Goal: Task Accomplishment & Management: Use online tool/utility

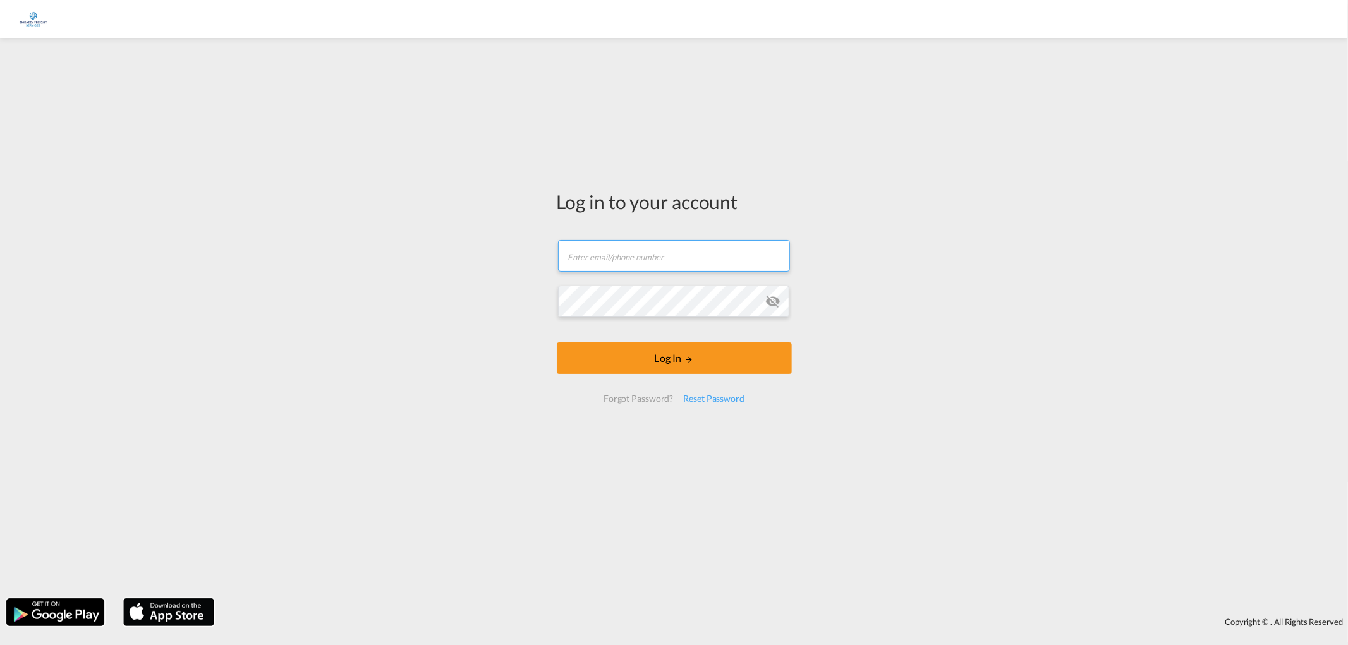
type input "[EMAIL_ADDRESS][DOMAIN_NAME]"
click at [775, 312] on form "[EMAIL_ADDRESS][DOMAIN_NAME] Log In Forgot Password? Reset Password" at bounding box center [674, 322] width 235 height 188
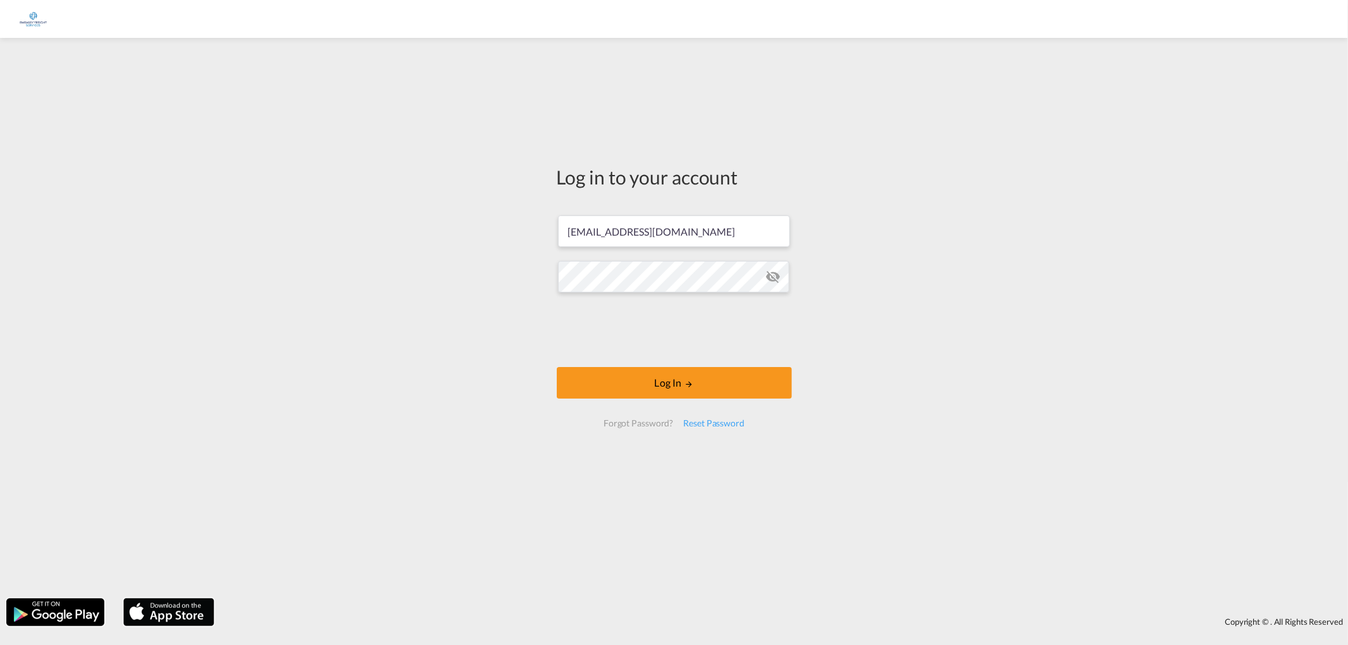
click at [768, 279] on md-icon "icon-eye-off" at bounding box center [772, 276] width 15 height 15
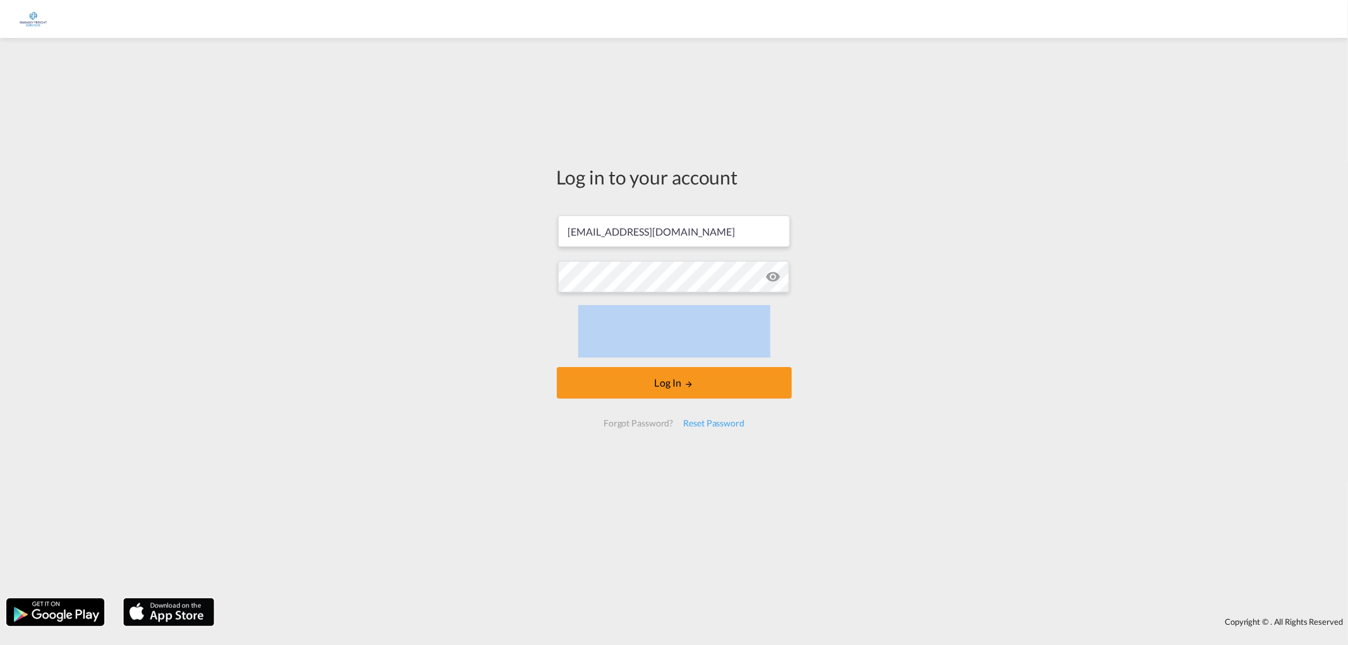
click at [768, 279] on md-icon "icon-eye-off" at bounding box center [772, 276] width 15 height 15
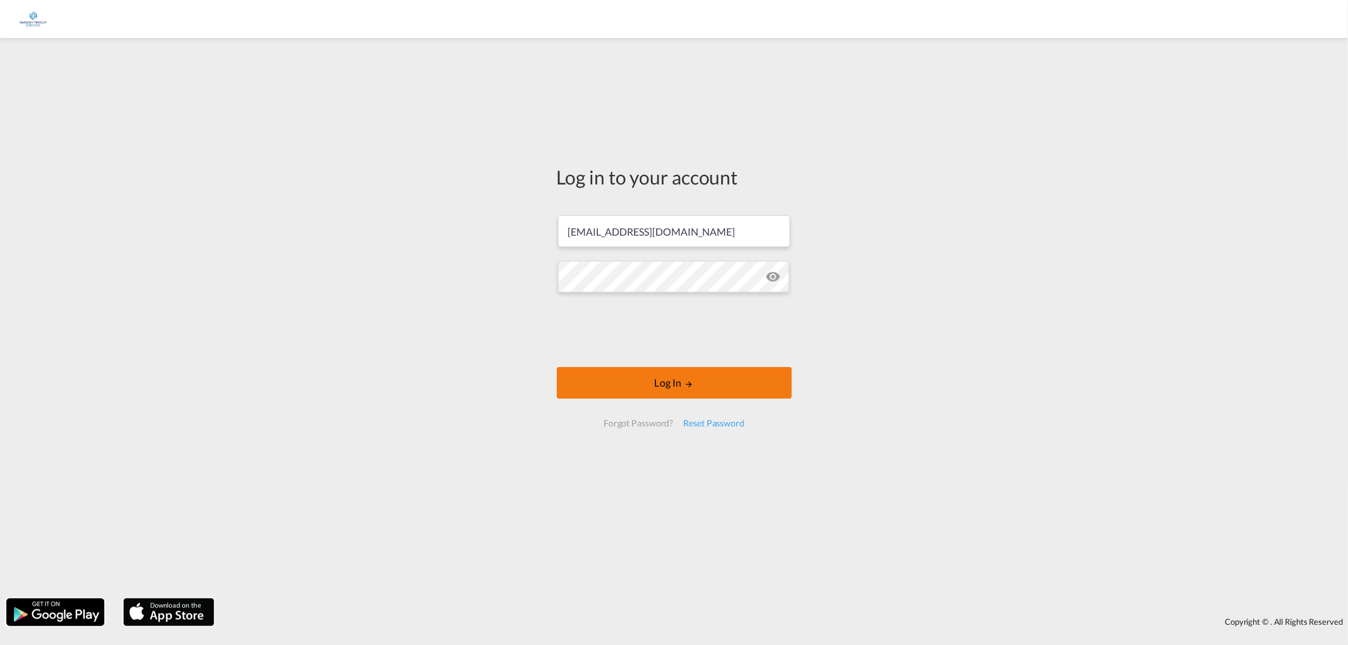
click at [675, 389] on button "Log In" at bounding box center [674, 383] width 235 height 32
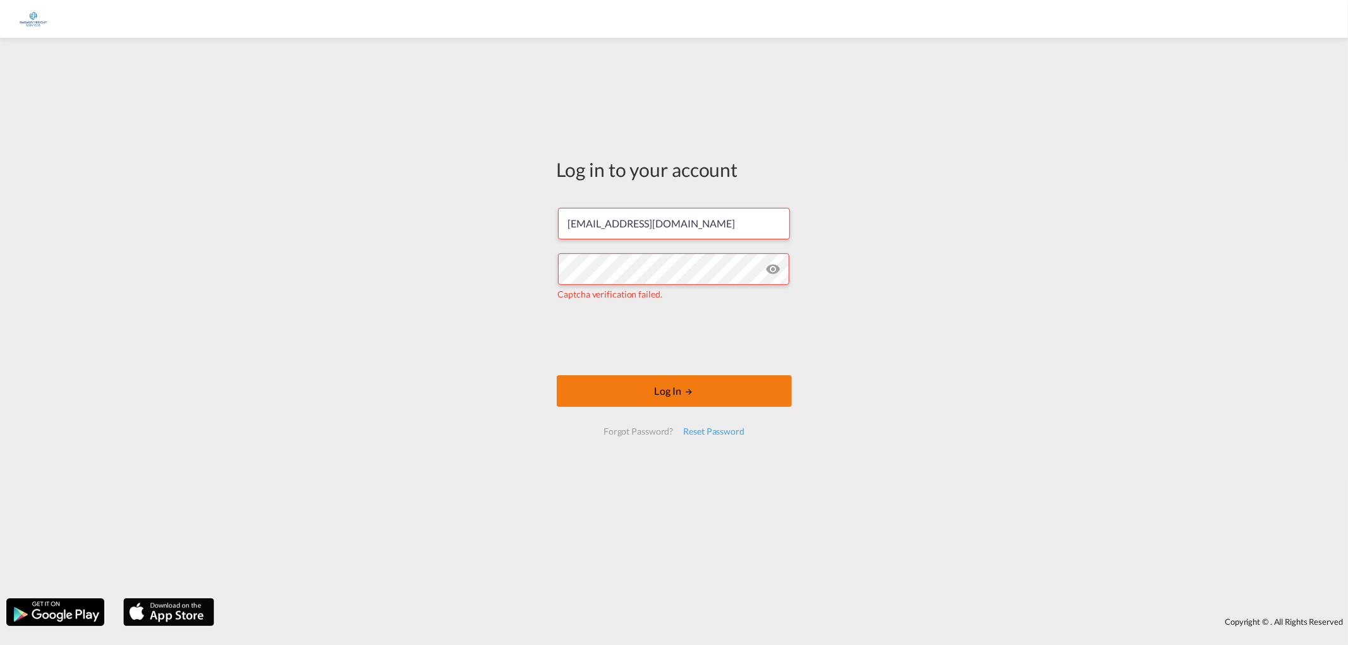
click at [683, 393] on button "Log In" at bounding box center [674, 391] width 235 height 32
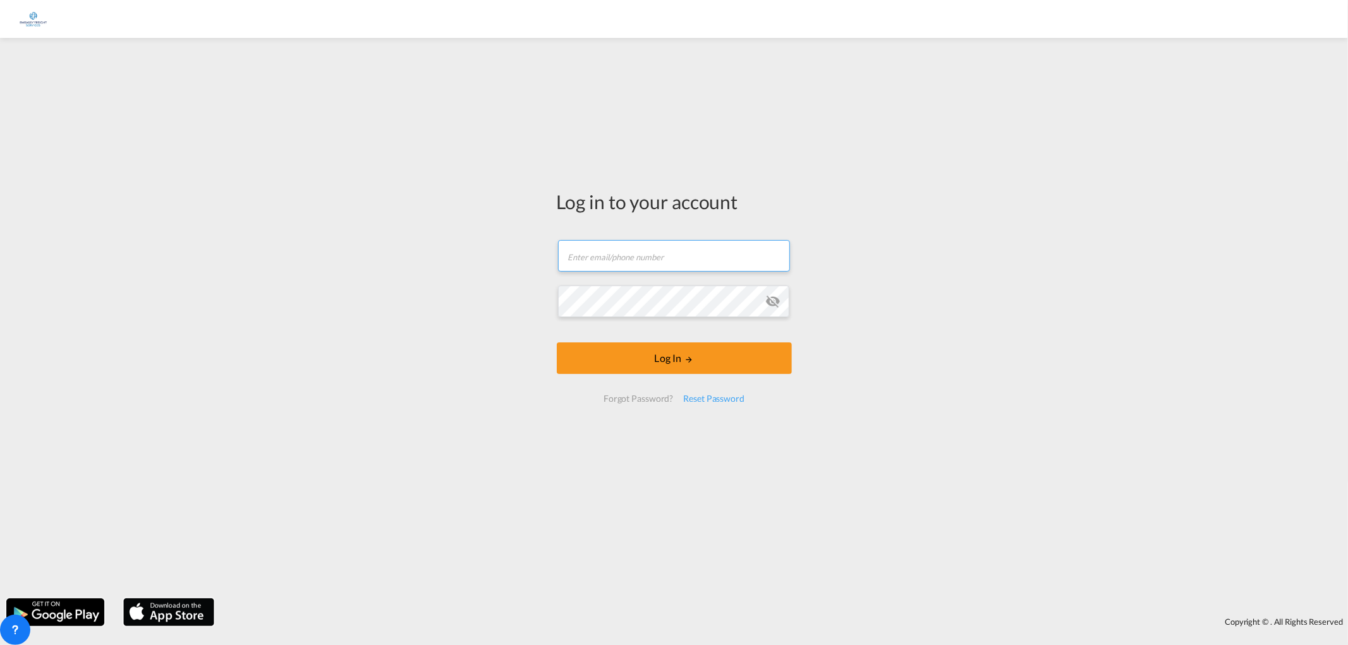
type input "[EMAIL_ADDRESS][DOMAIN_NAME]"
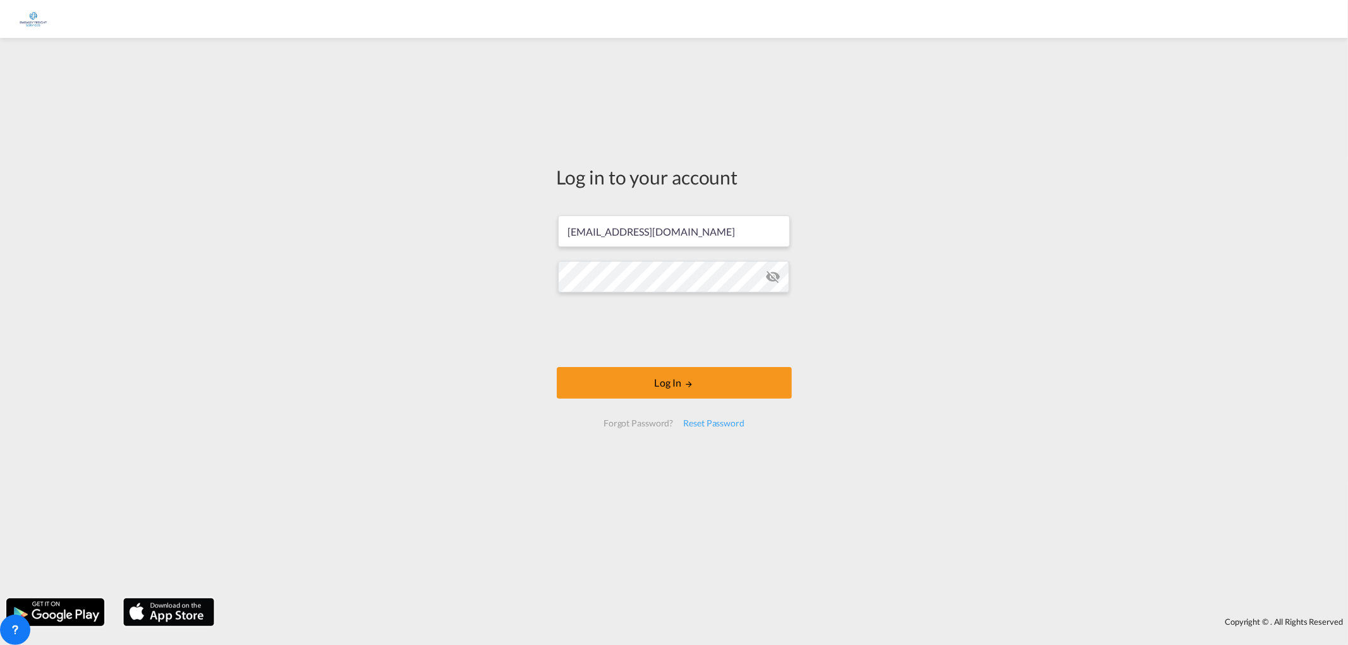
click at [776, 276] on md-icon "icon-eye-off" at bounding box center [772, 276] width 15 height 15
